Goal: Navigation & Orientation: Find specific page/section

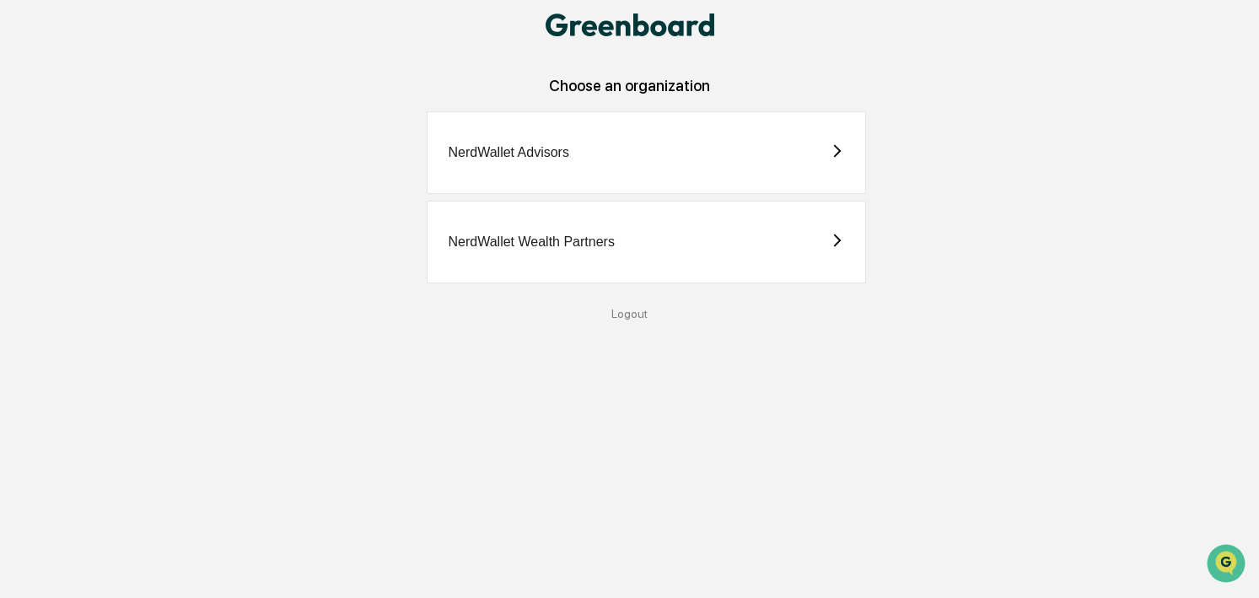
click at [500, 154] on div "NerdWallet Advisors" at bounding box center [508, 152] width 121 height 15
click at [842, 147] on icon at bounding box center [837, 150] width 15 height 15
click at [652, 173] on div "NerdWallet Advisors" at bounding box center [646, 152] width 438 height 83
